Goal: Information Seeking & Learning: Compare options

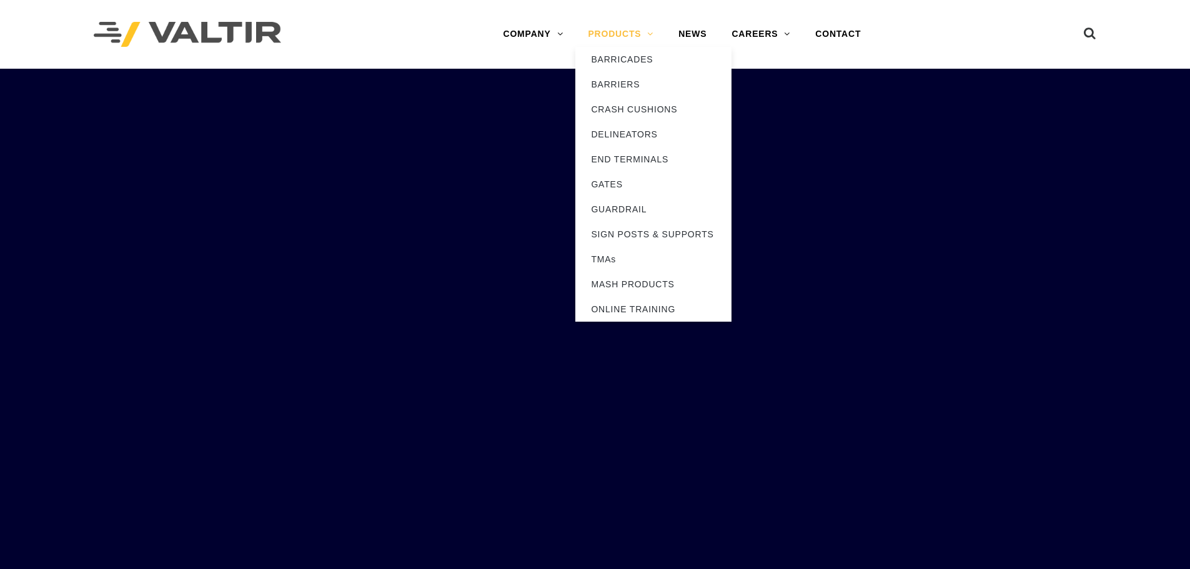
click at [617, 28] on link "PRODUCTS" at bounding box center [621, 34] width 91 height 25
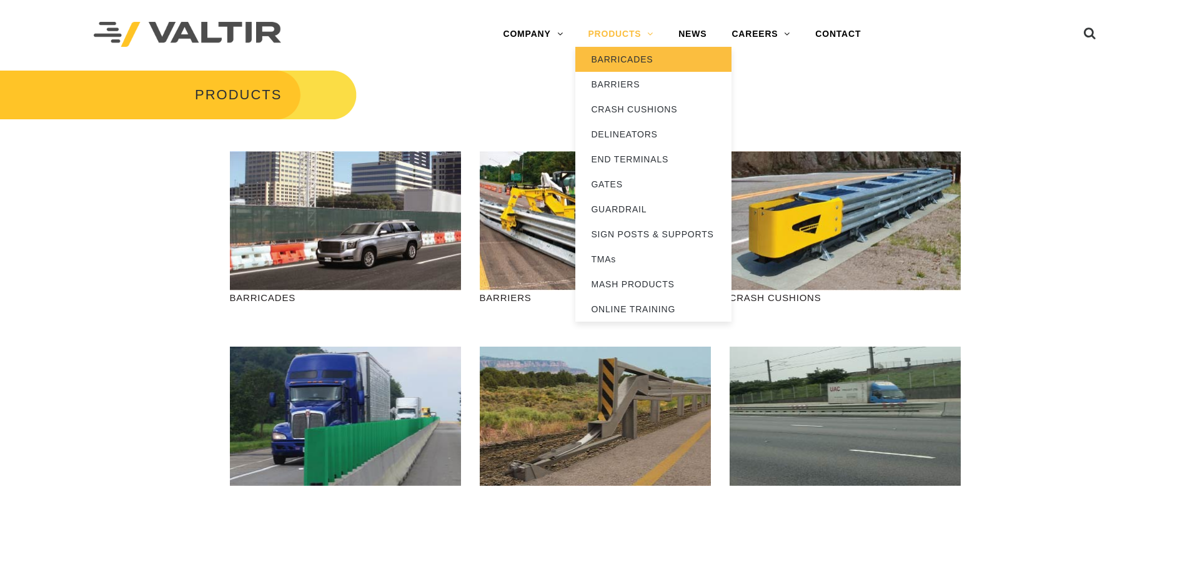
click at [623, 54] on link "BARRICADES" at bounding box center [654, 59] width 156 height 25
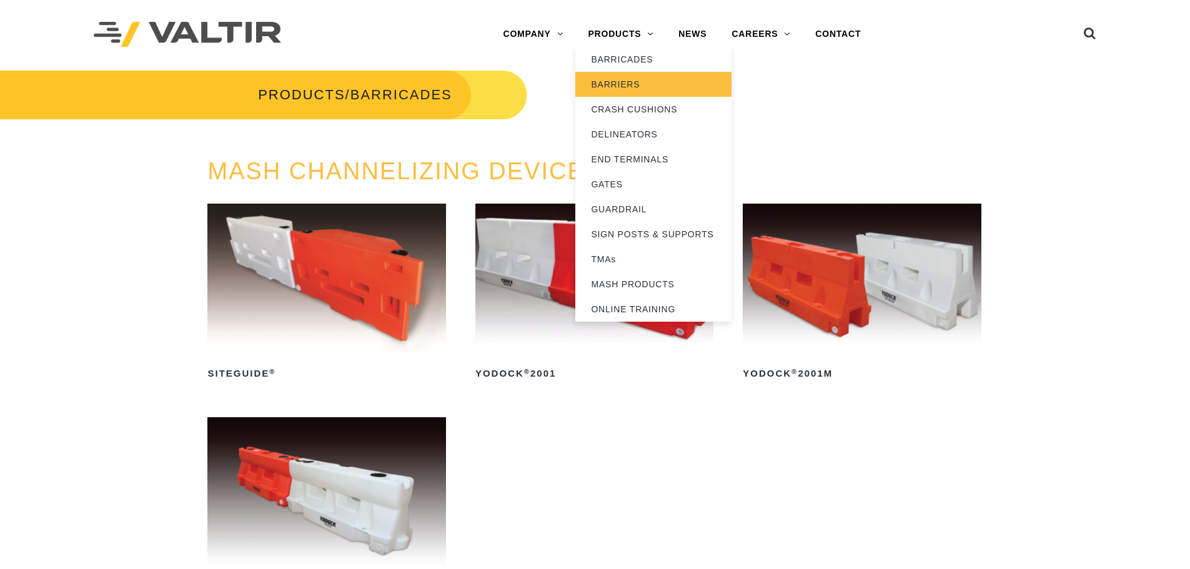
click at [637, 84] on link "BARRIERS" at bounding box center [654, 84] width 156 height 25
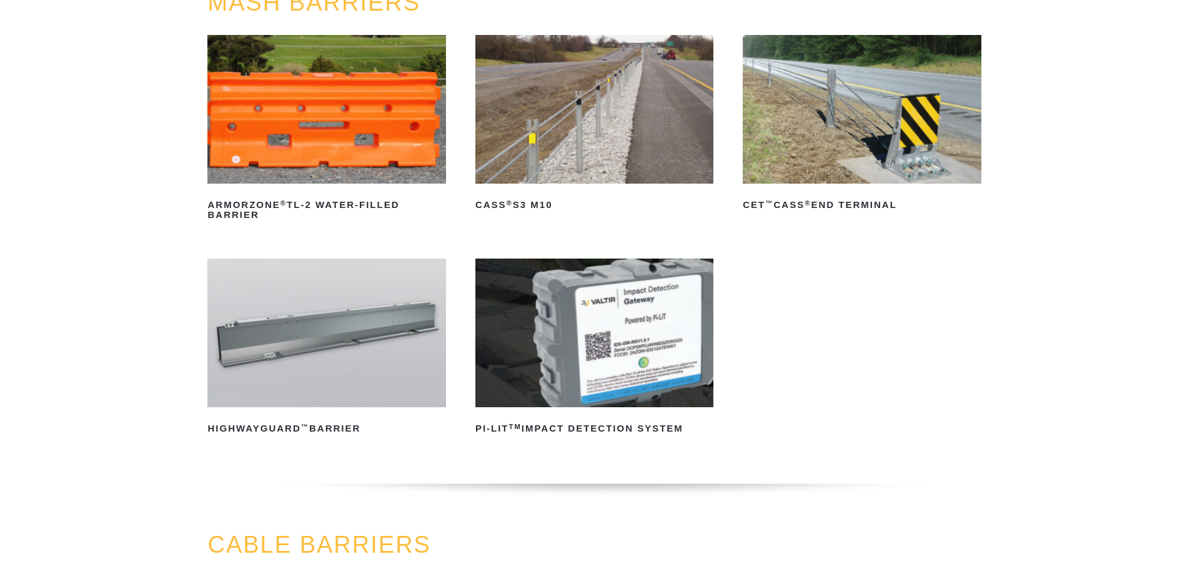
scroll to position [187, 0]
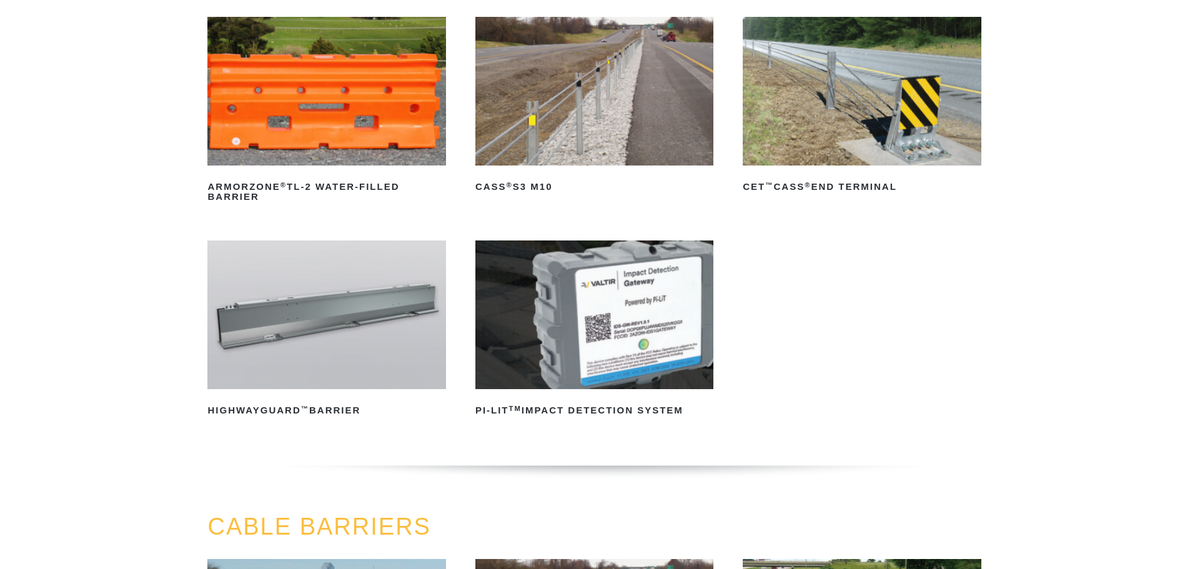
click at [319, 324] on img at bounding box center [326, 315] width 238 height 149
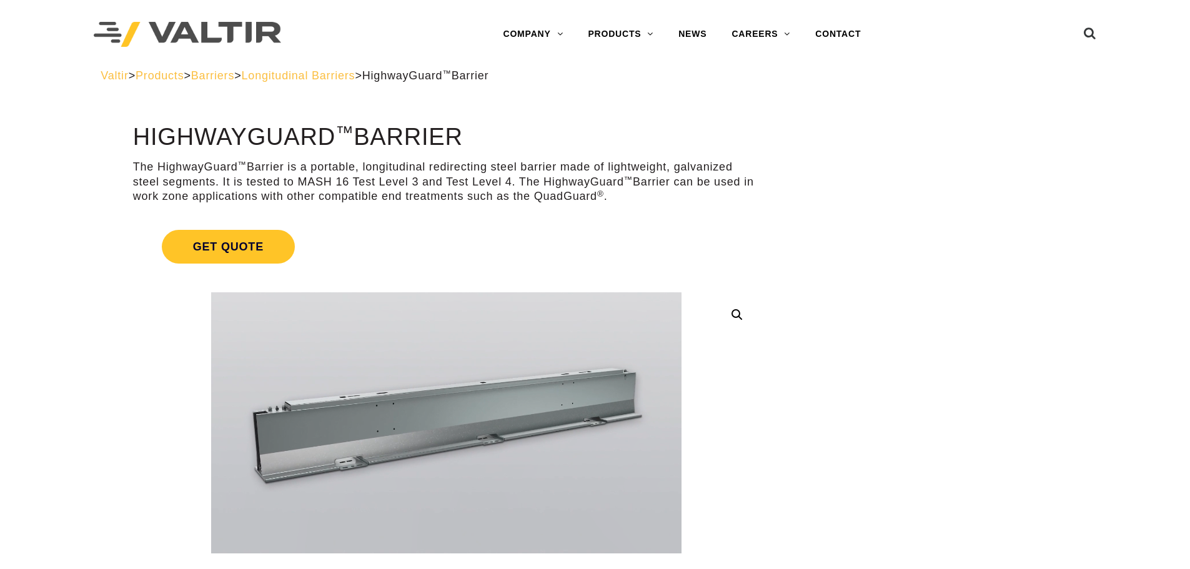
click at [356, 77] on span "Longitudinal Barriers" at bounding box center [299, 75] width 114 height 12
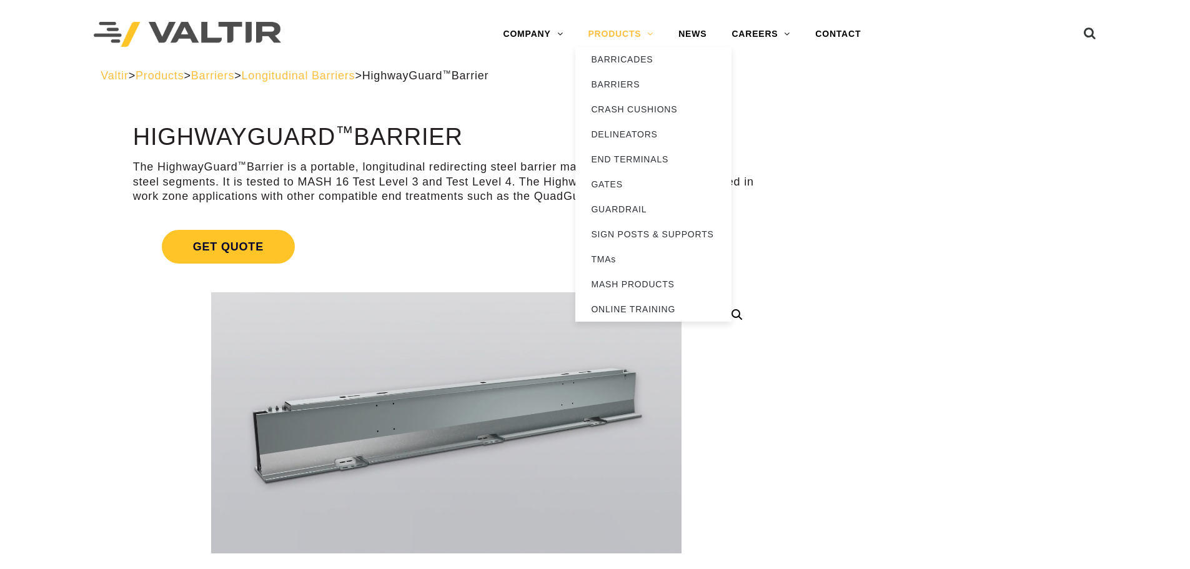
click at [633, 34] on link "PRODUCTS" at bounding box center [621, 34] width 91 height 25
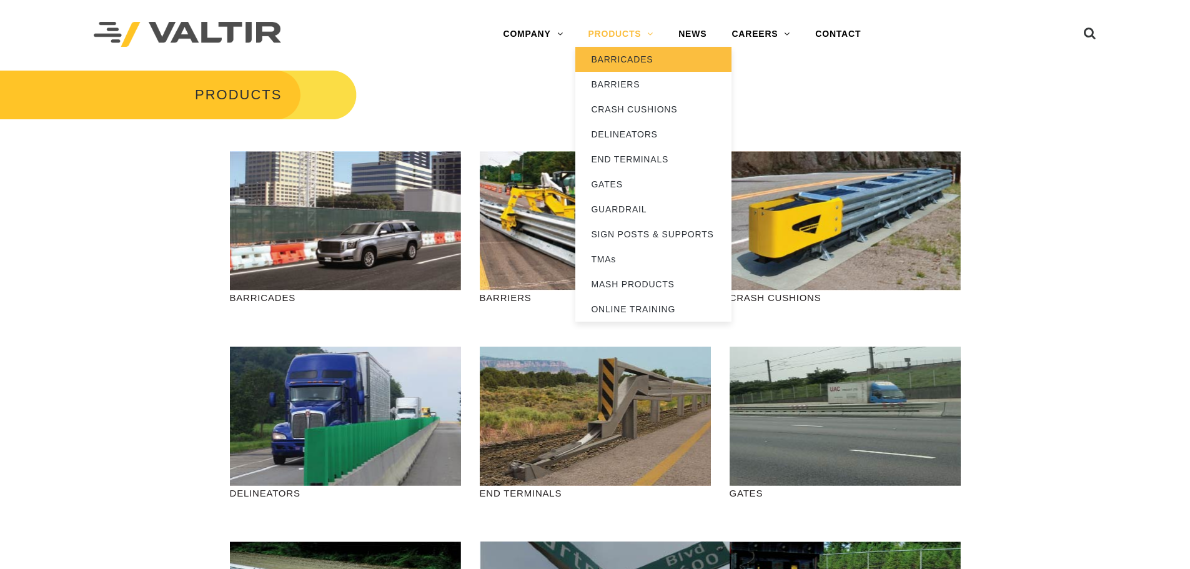
click at [633, 62] on link "BARRICADES" at bounding box center [654, 59] width 156 height 25
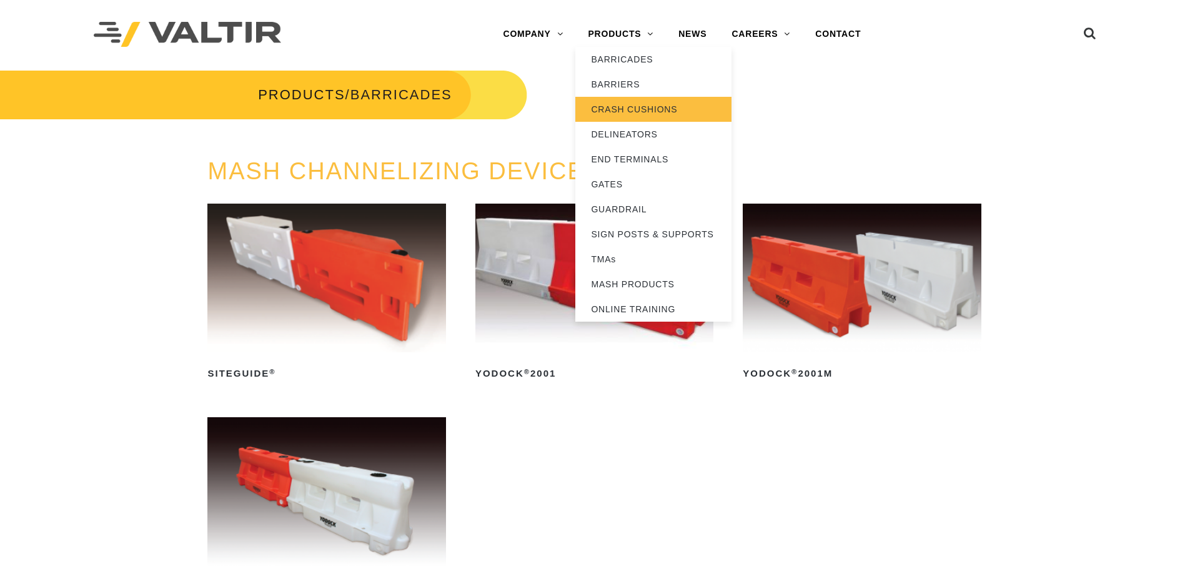
click at [629, 104] on link "CRASH CUSHIONS" at bounding box center [654, 109] width 156 height 25
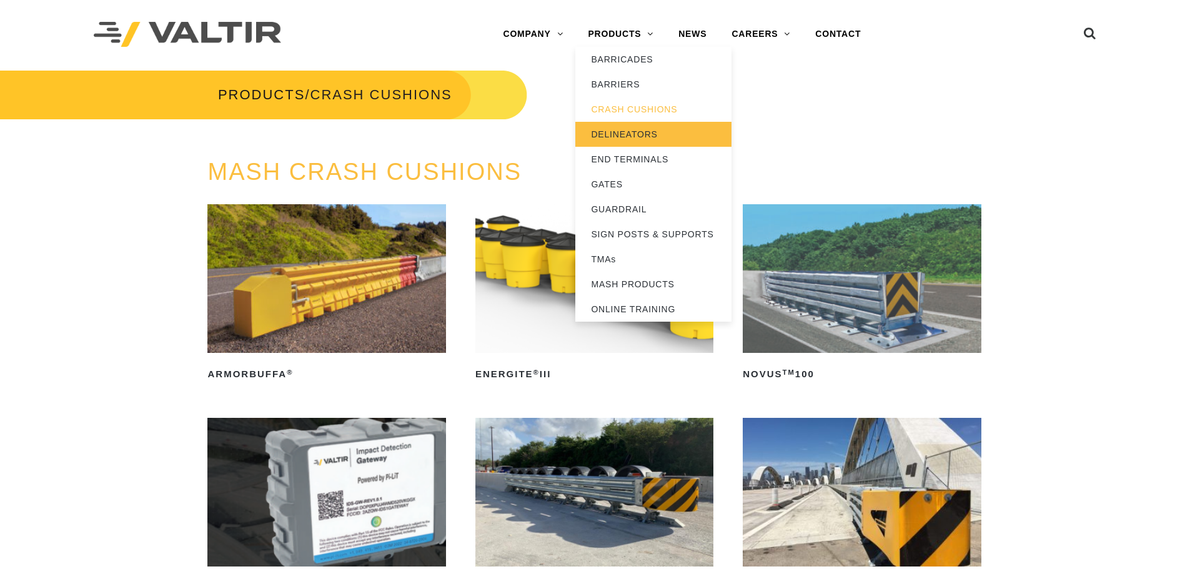
click at [630, 132] on link "DELINEATORS" at bounding box center [654, 134] width 156 height 25
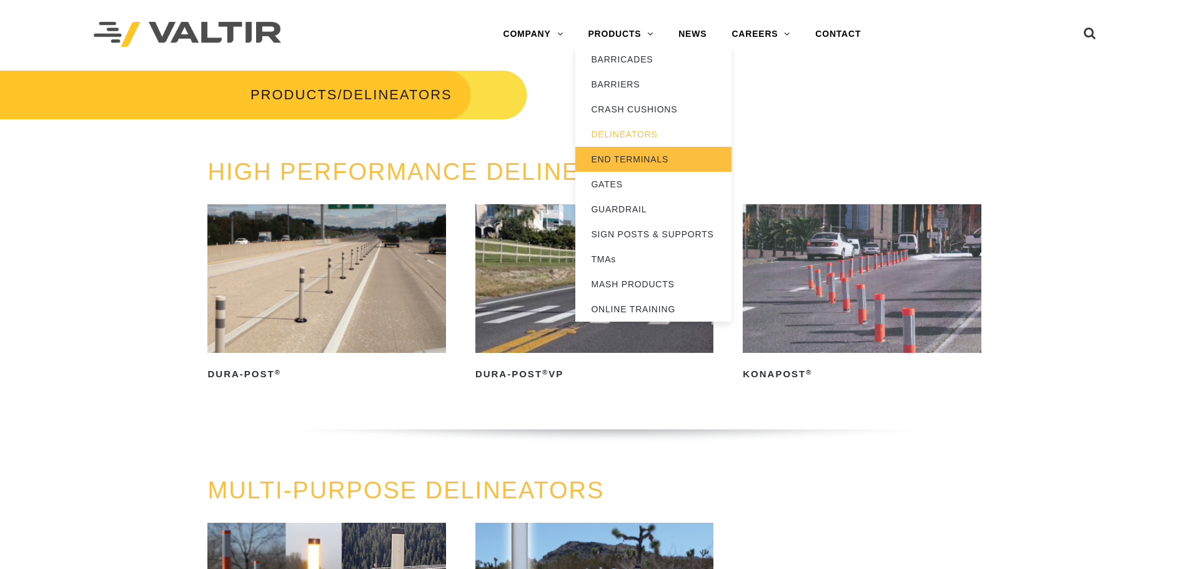
click at [632, 153] on link "END TERMINALS" at bounding box center [654, 159] width 156 height 25
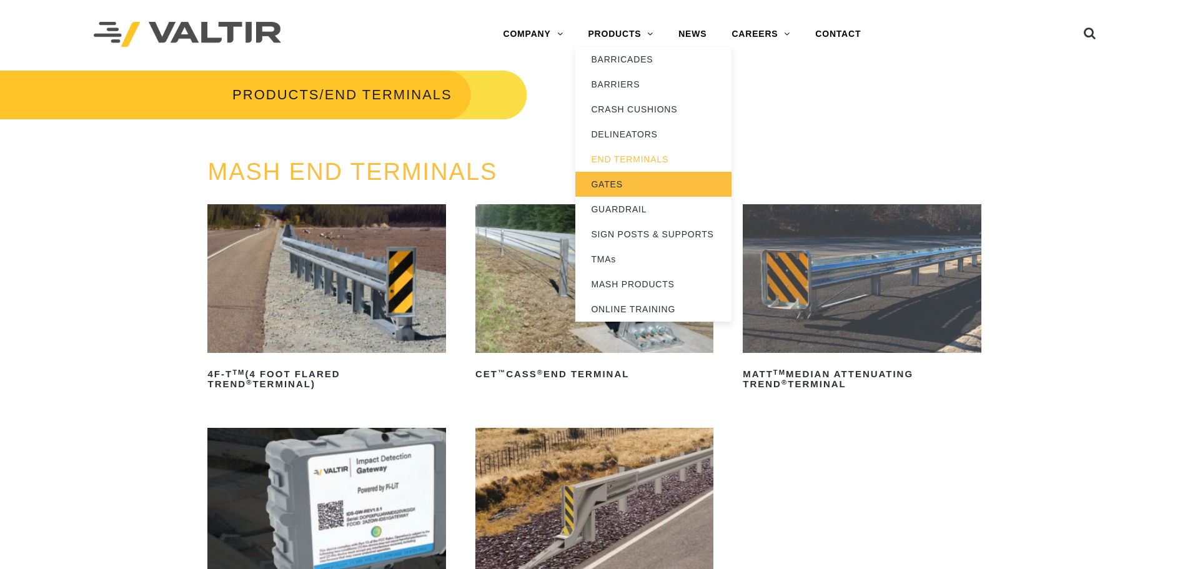
click at [617, 184] on link "GATES" at bounding box center [654, 184] width 156 height 25
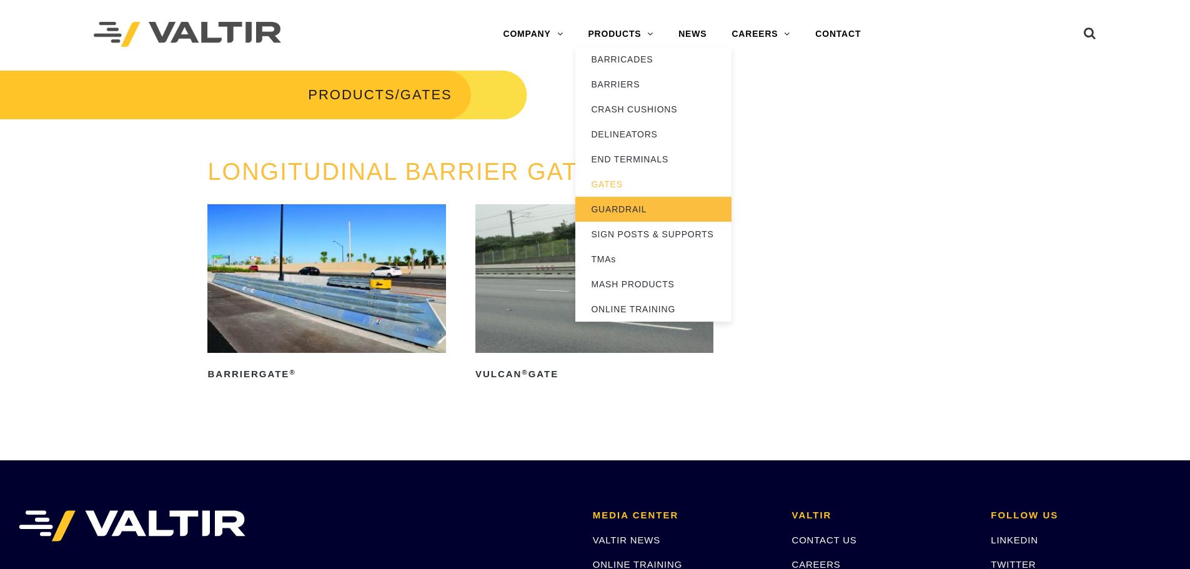
click at [630, 209] on link "GUARDRAIL" at bounding box center [654, 209] width 156 height 25
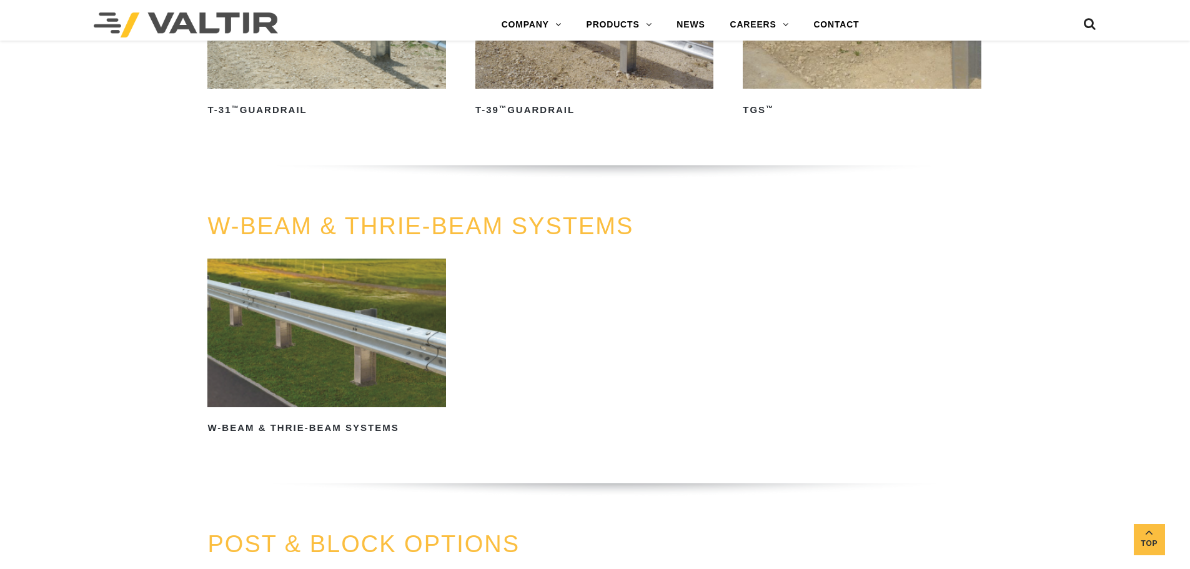
scroll to position [812, 0]
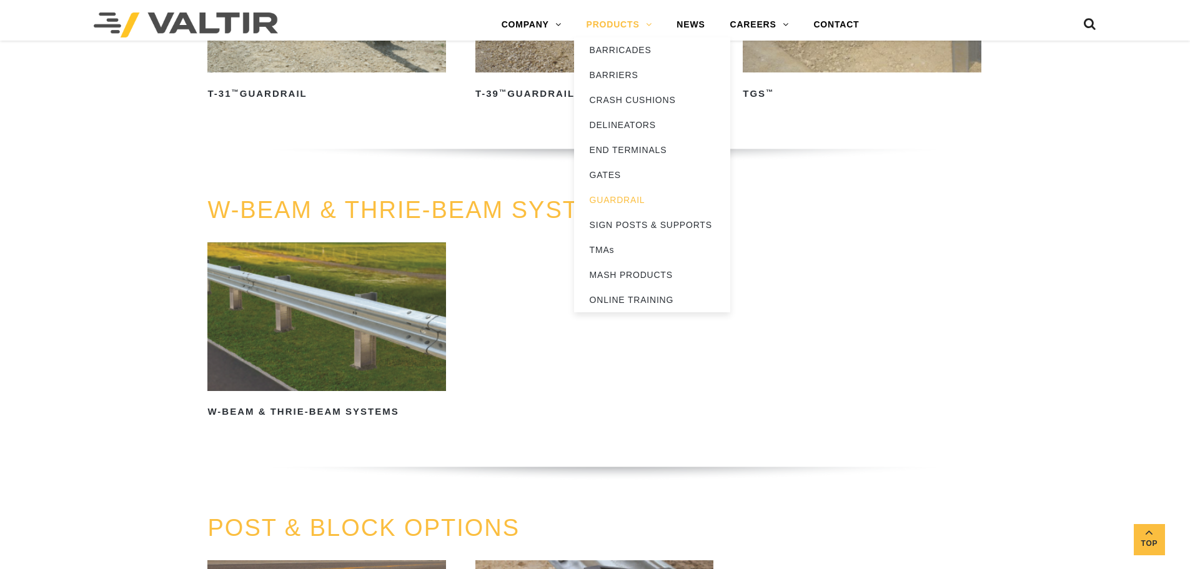
click at [635, 24] on link "PRODUCTS" at bounding box center [619, 24] width 91 height 25
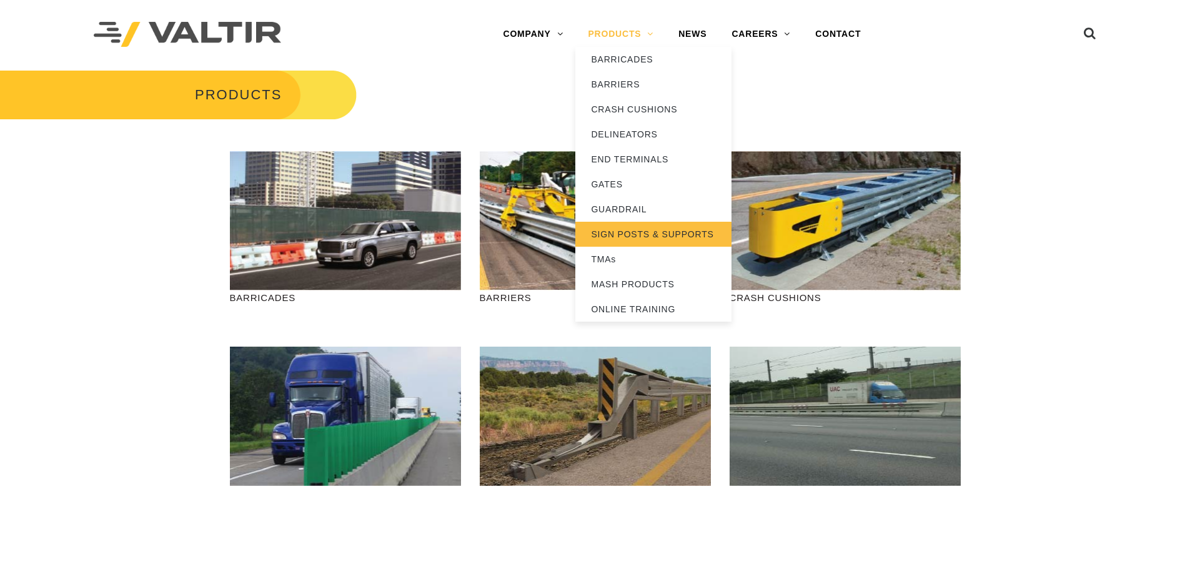
click at [648, 236] on link "SIGN POSTS & SUPPORTS" at bounding box center [654, 234] width 156 height 25
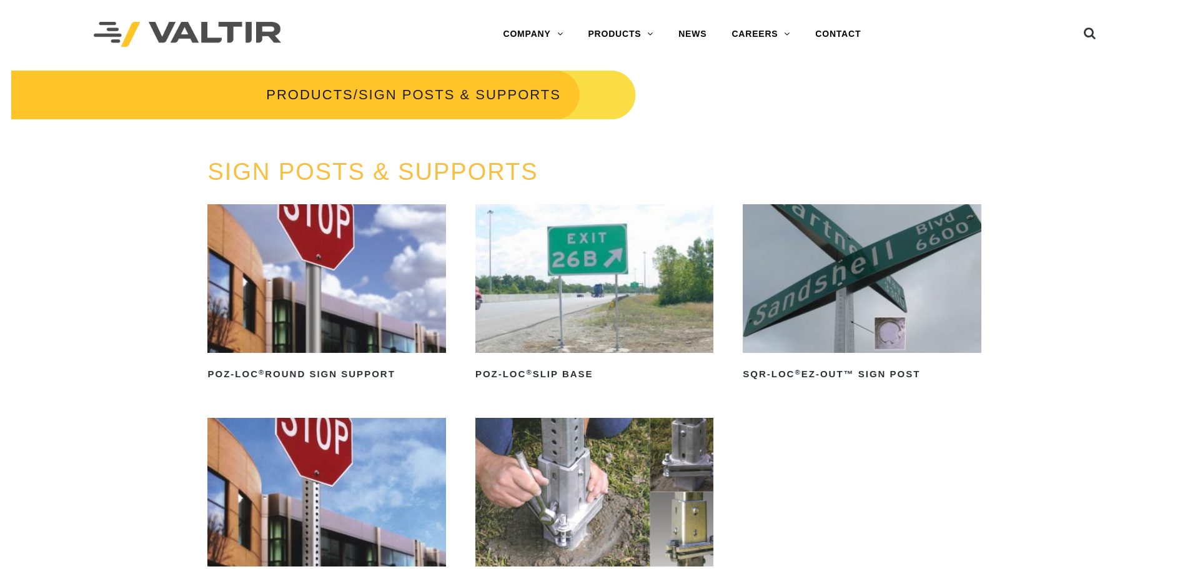
click at [858, 307] on img at bounding box center [862, 278] width 238 height 149
click at [615, 278] on img at bounding box center [595, 278] width 238 height 149
click at [577, 480] on img at bounding box center [595, 492] width 238 height 149
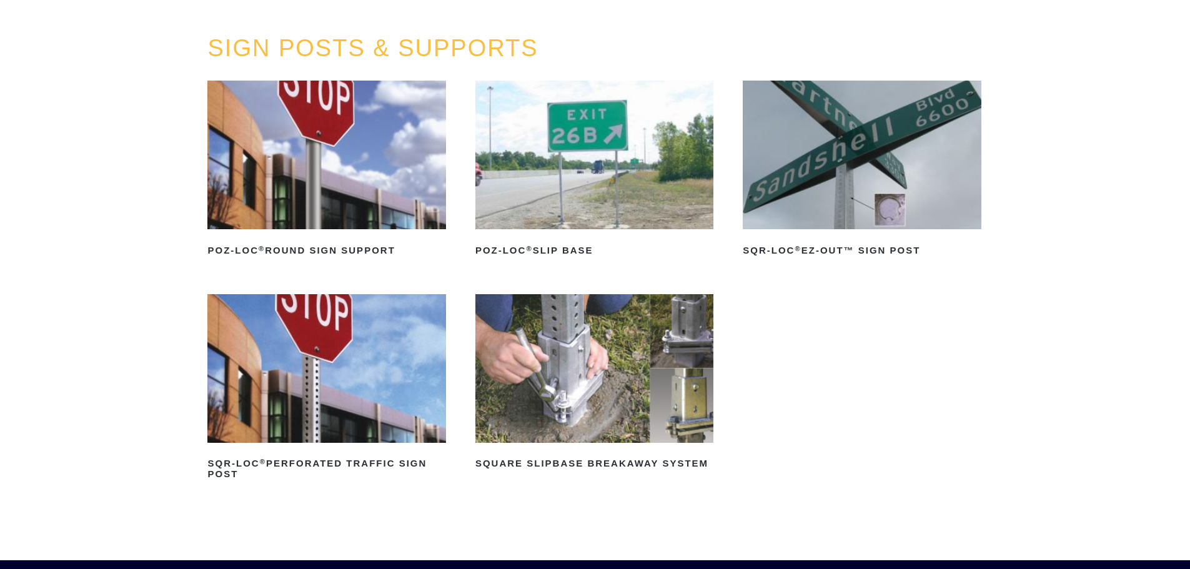
scroll to position [125, 0]
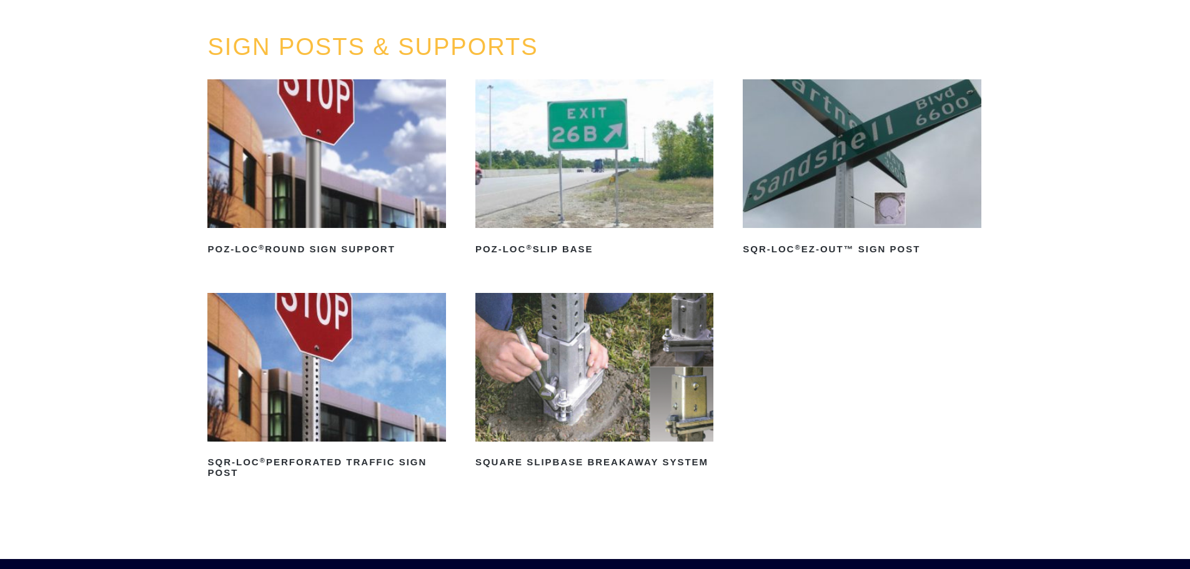
click at [362, 362] on img at bounding box center [326, 367] width 238 height 149
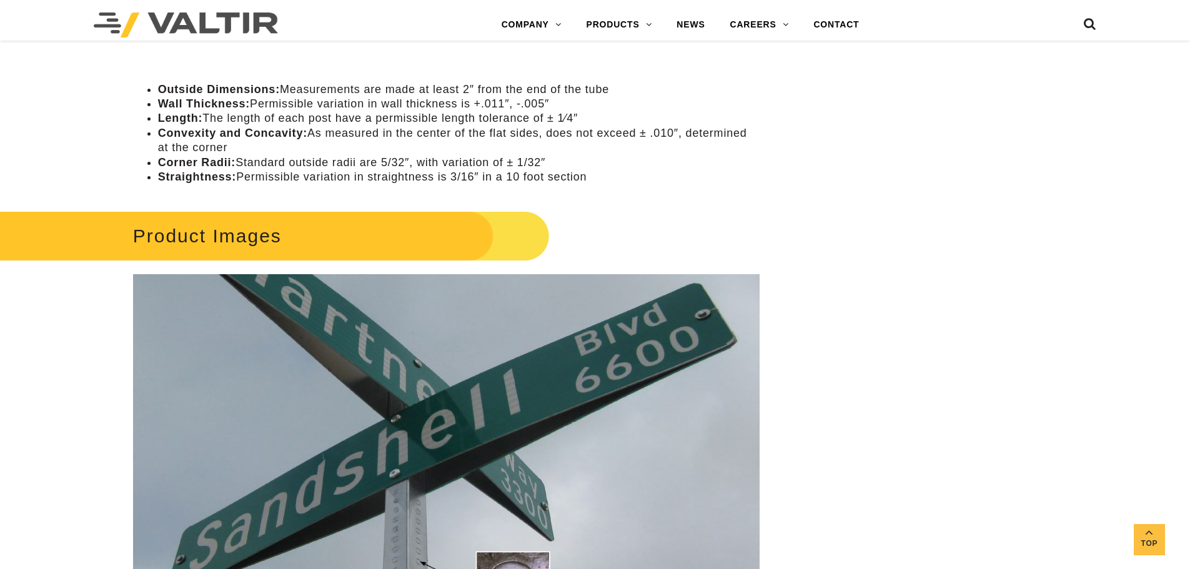
scroll to position [1125, 0]
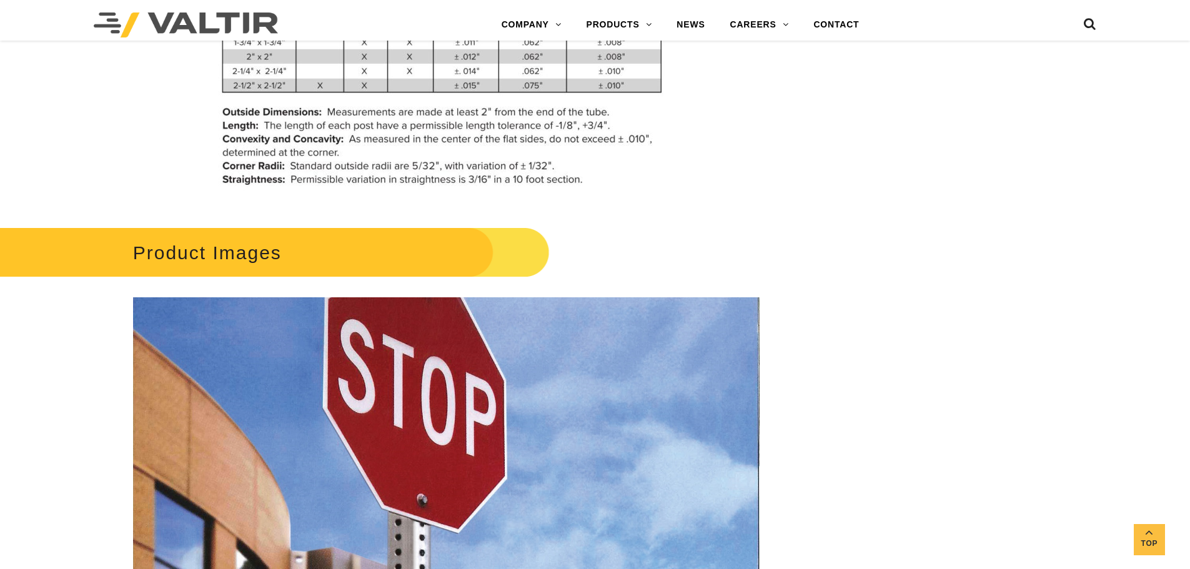
scroll to position [937, 0]
